Goal: Information Seeking & Learning: Find specific fact

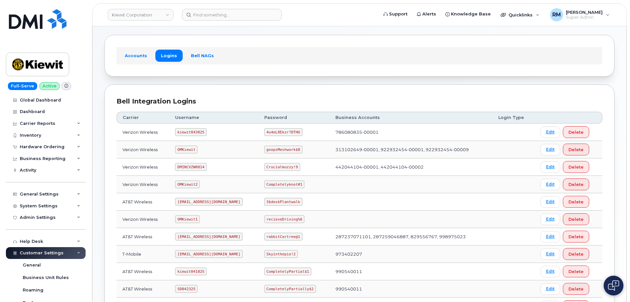
scroll to position [66, 0]
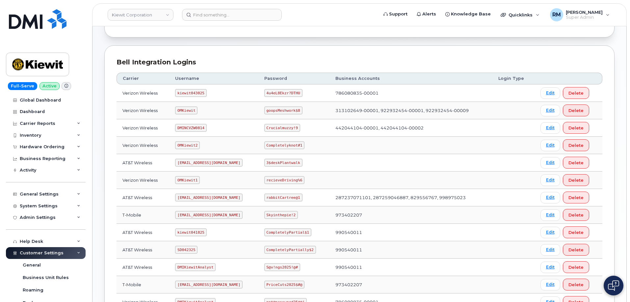
click at [182, 251] on code "SD042325" at bounding box center [186, 250] width 22 height 8
copy code "SD042325"
drag, startPoint x: 271, startPoint y: 249, endPoint x: 312, endPoint y: 248, distance: 41.1
click at [312, 248] on code "CompletelyPartially$2" at bounding box center [290, 250] width 52 height 8
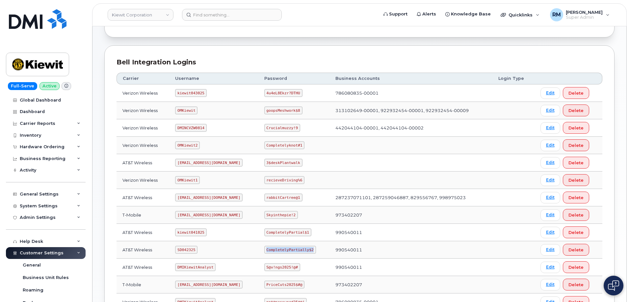
copy code "CompletelyPartially$2"
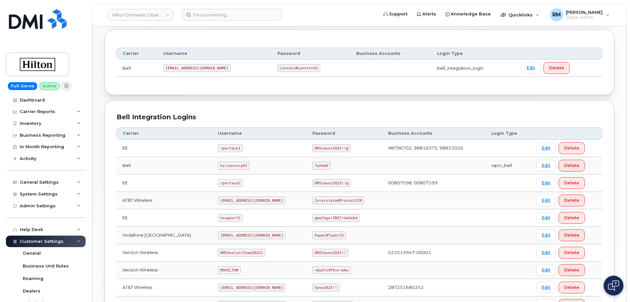
scroll to position [99, 0]
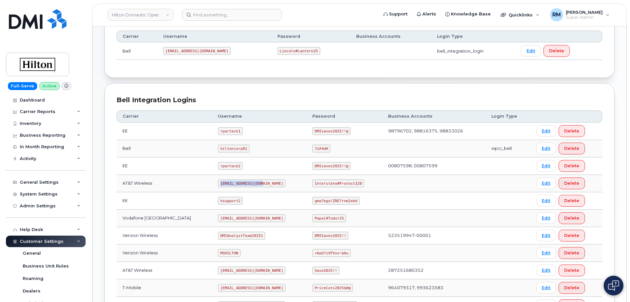
drag, startPoint x: 211, startPoint y: 184, endPoint x: 264, endPoint y: 182, distance: 53.0
click at [264, 182] on td "ms-hilton@dminc.com" at bounding box center [259, 183] width 94 height 17
copy code "ms-hilton@dminc.com"
drag, startPoint x: 308, startPoint y: 184, endPoint x: 357, endPoint y: 185, distance: 48.7
click at [357, 185] on td "Interstate#Protest328" at bounding box center [344, 183] width 76 height 17
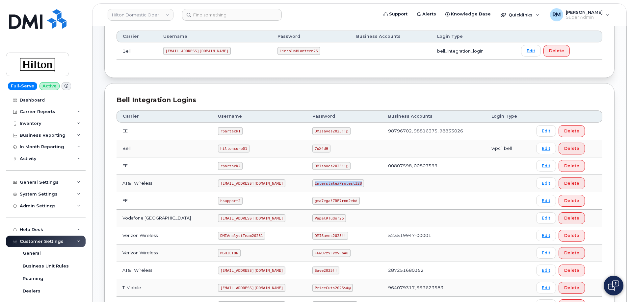
copy code "Interstate#Protest328"
click at [216, 15] on input at bounding box center [232, 15] width 100 height 12
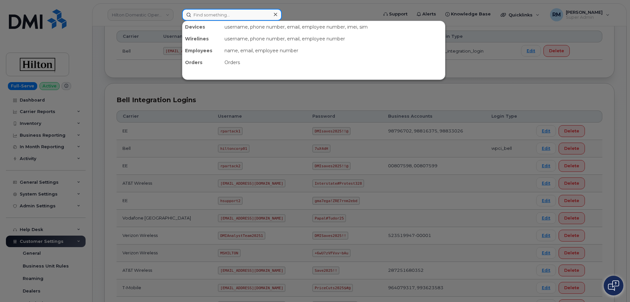
paste input "9014879164"
type input "9014879164"
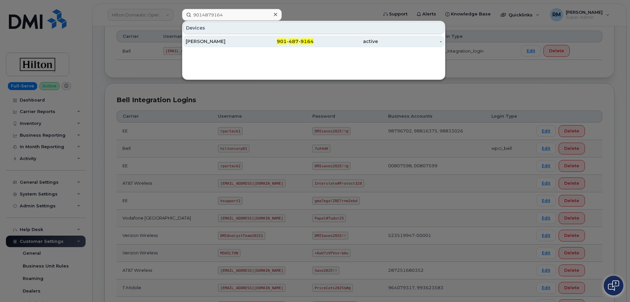
click at [234, 42] on div "JANET MYERS" at bounding box center [218, 41] width 64 height 7
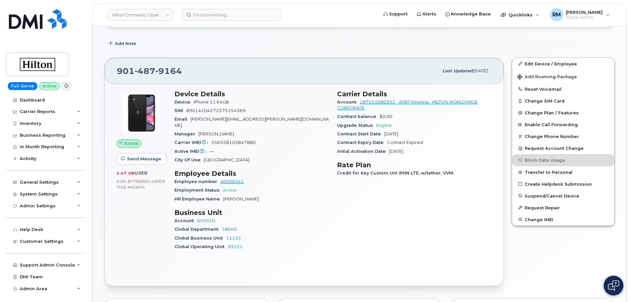
scroll to position [188, 0]
click at [239, 140] on span "356558105847880" at bounding box center [233, 142] width 44 height 5
copy span "356558105847880"
